Goal: Task Accomplishment & Management: Manage account settings

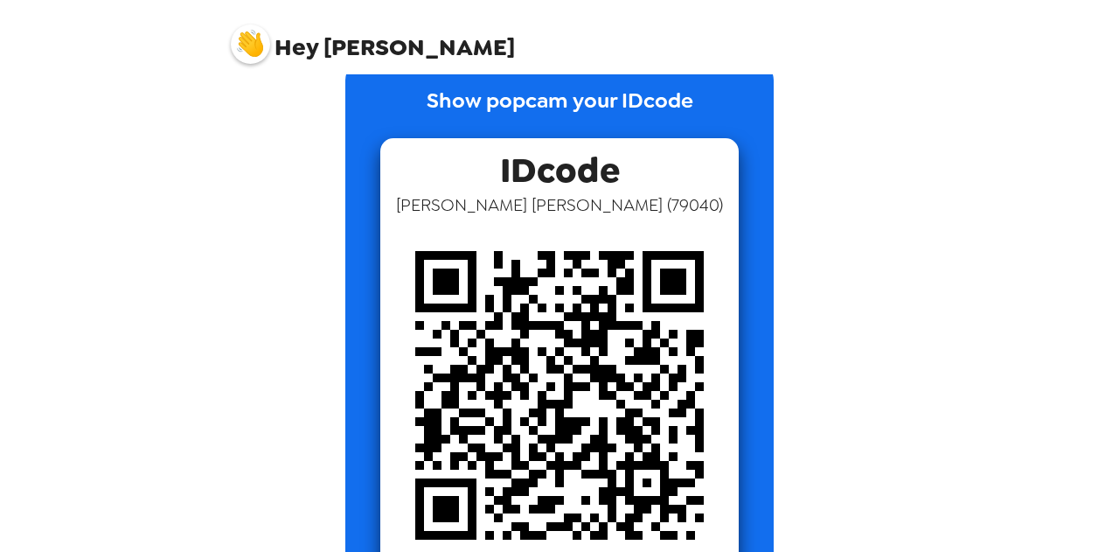
scroll to position [35, 0]
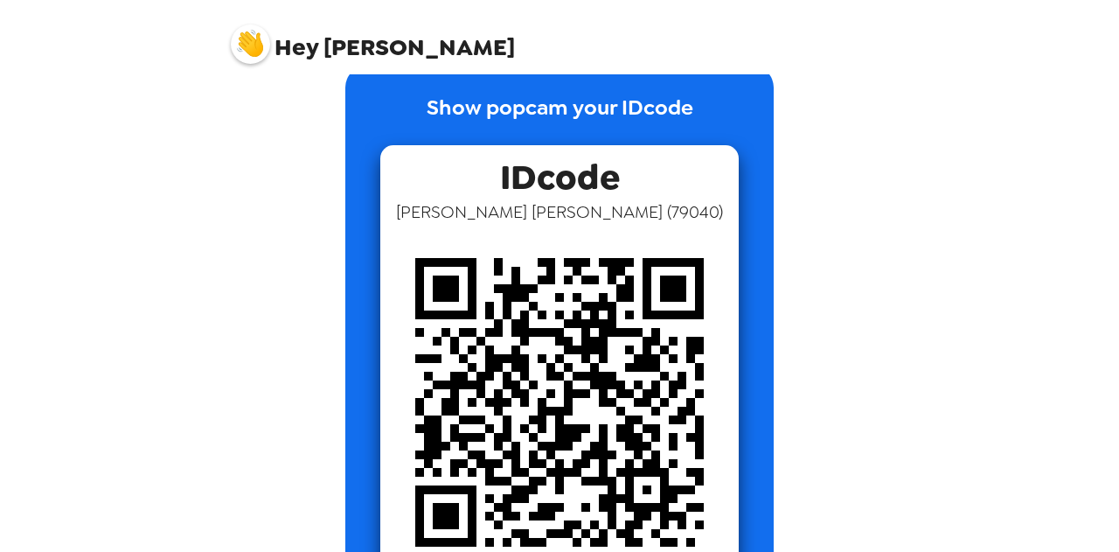
click at [307, 42] on span "Hey" at bounding box center [296, 46] width 44 height 31
click at [243, 50] on img at bounding box center [250, 43] width 39 height 39
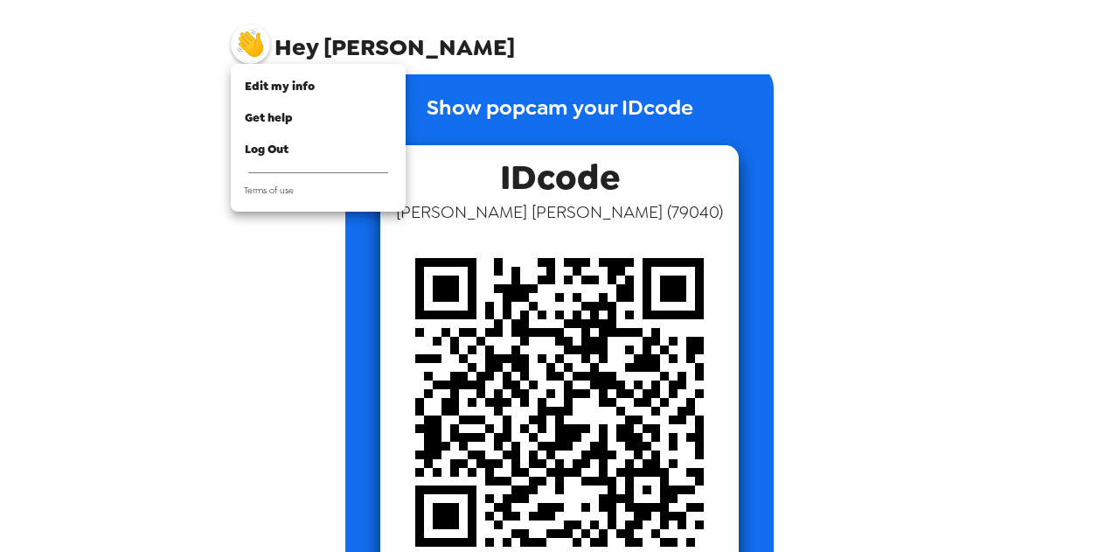
drag, startPoint x: 245, startPoint y: 81, endPoint x: 122, endPoint y: 132, distance: 133.3
click at [122, 132] on div at bounding box center [559, 276] width 1119 height 552
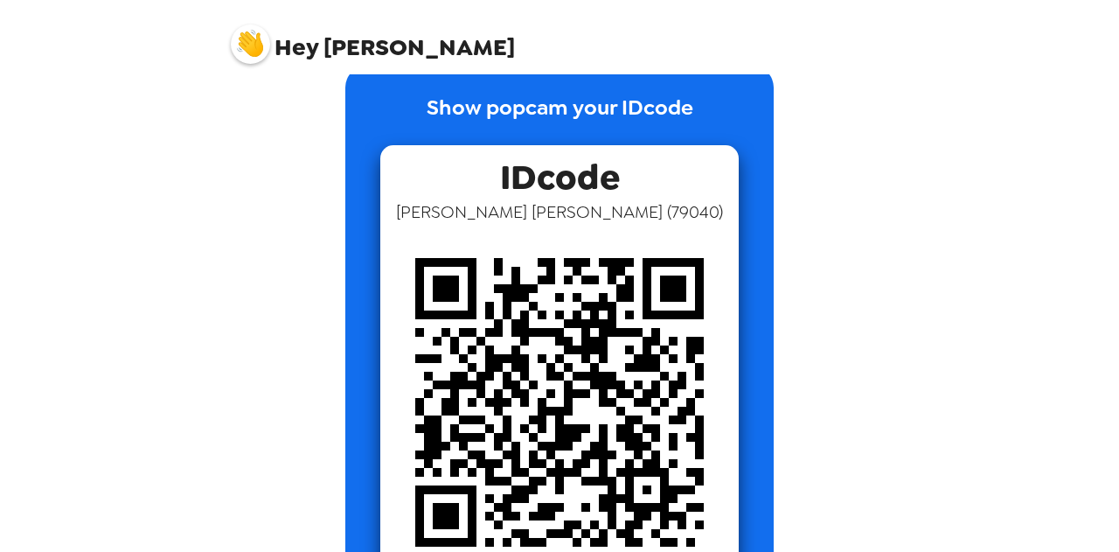
click at [250, 48] on img at bounding box center [250, 43] width 39 height 39
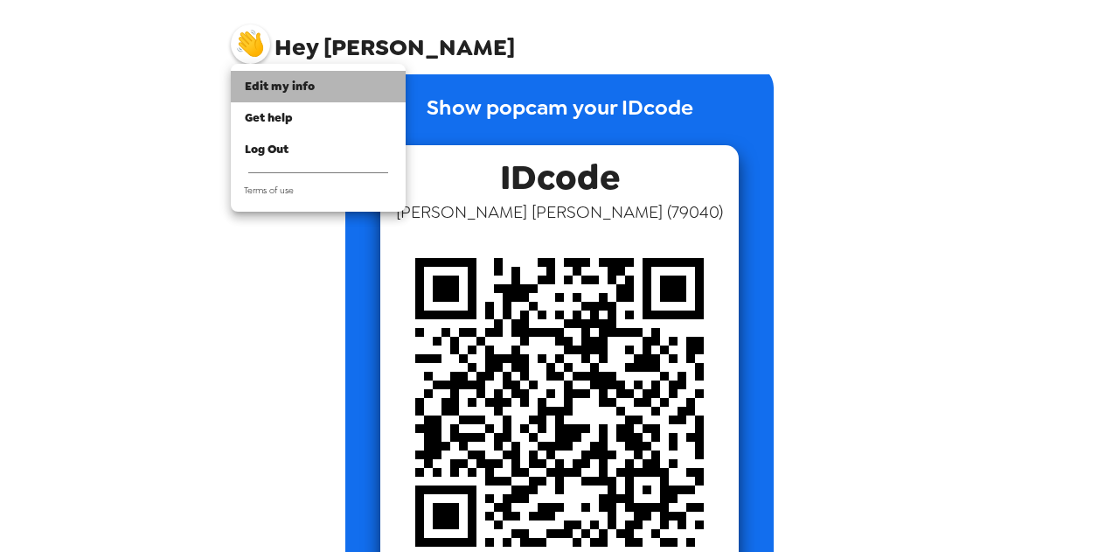
click at [271, 87] on span "Edit my info" at bounding box center [280, 86] width 70 height 15
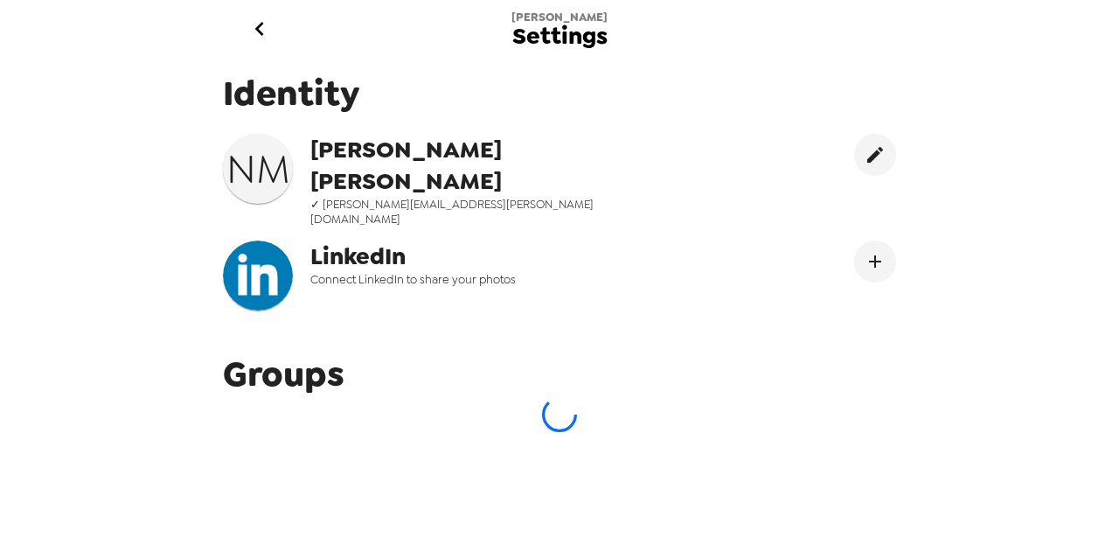
click at [254, 28] on icon "go back" at bounding box center [260, 29] width 28 height 28
